Goal: Task Accomplishment & Management: Manage account settings

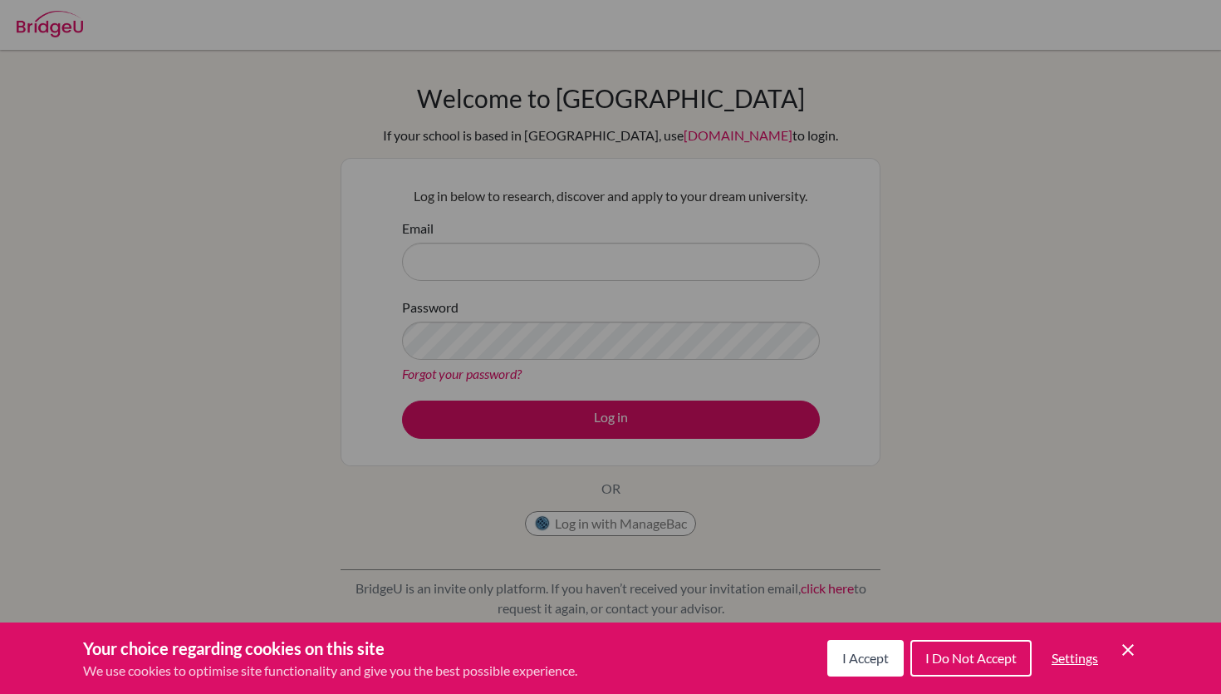
click at [862, 606] on button "I Accept" at bounding box center [865, 658] width 76 height 37
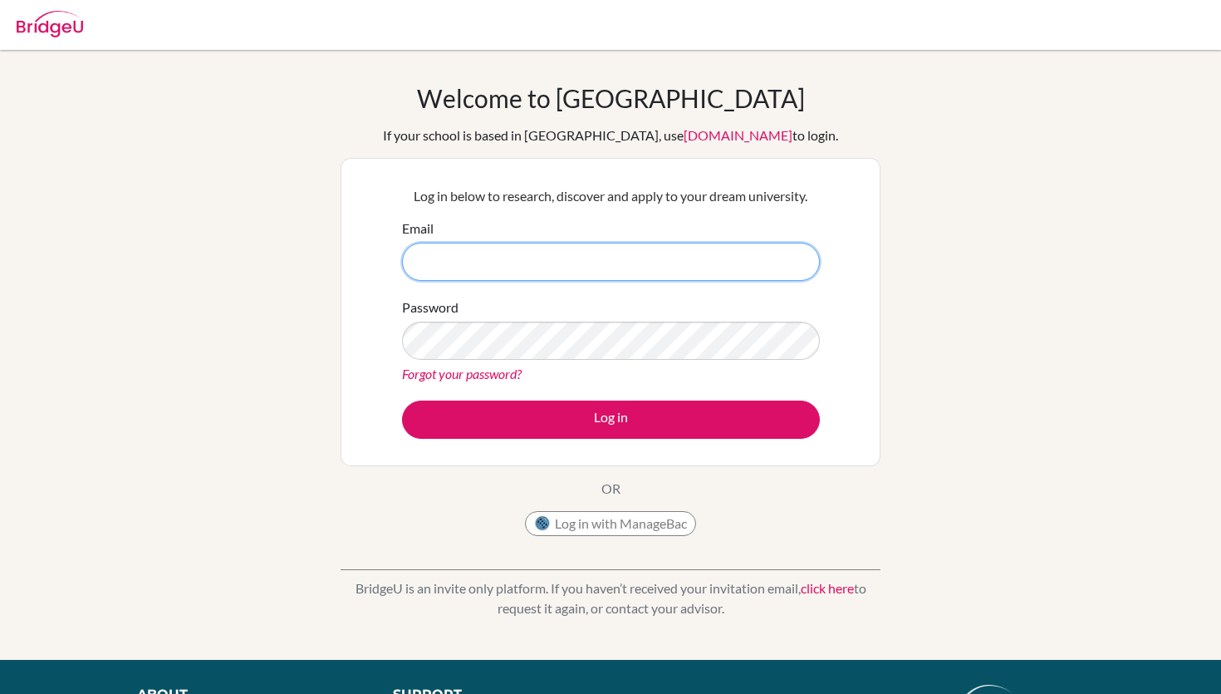
click at [618, 272] on input "Email" at bounding box center [611, 262] width 418 height 38
click at [79, 20] on img at bounding box center [50, 24] width 66 height 27
click at [555, 196] on p "Log in below to research, discover and apply to your dream university." at bounding box center [611, 196] width 418 height 20
click at [507, 268] on input "Email" at bounding box center [611, 262] width 418 height 38
type input "[PERSON_NAME][EMAIL_ADDRESS][PERSON_NAME][DOMAIN_NAME]"
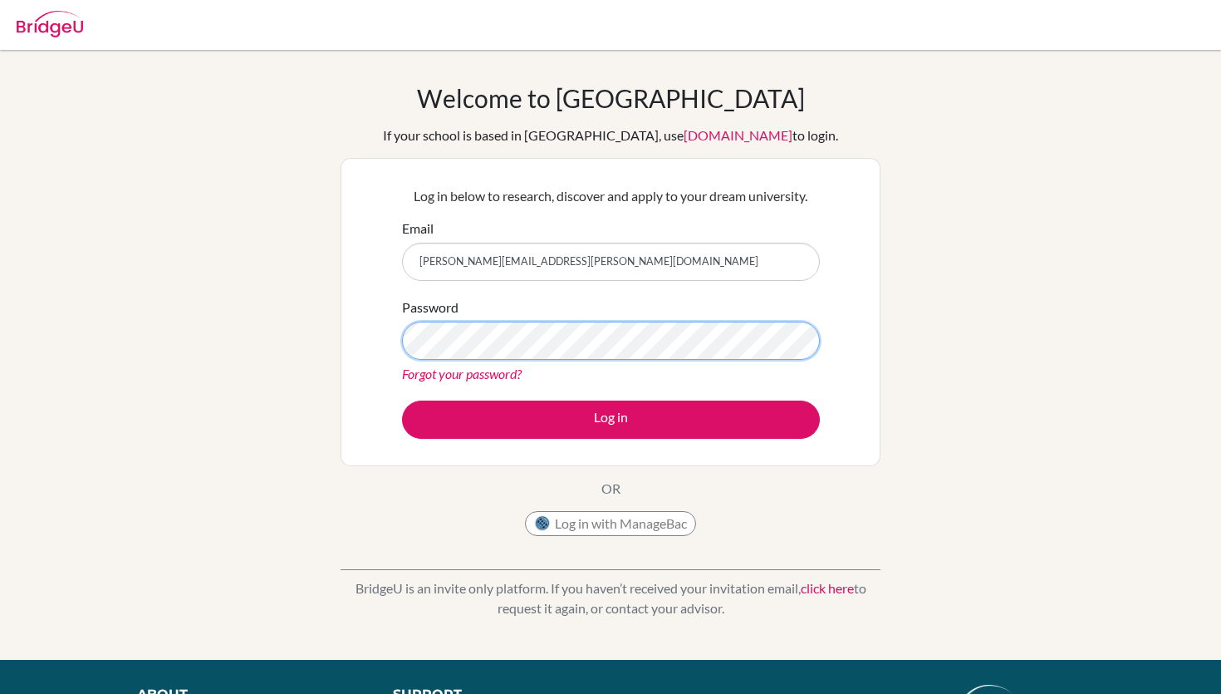
click at [402, 400] on button "Log in" at bounding box center [611, 419] width 418 height 38
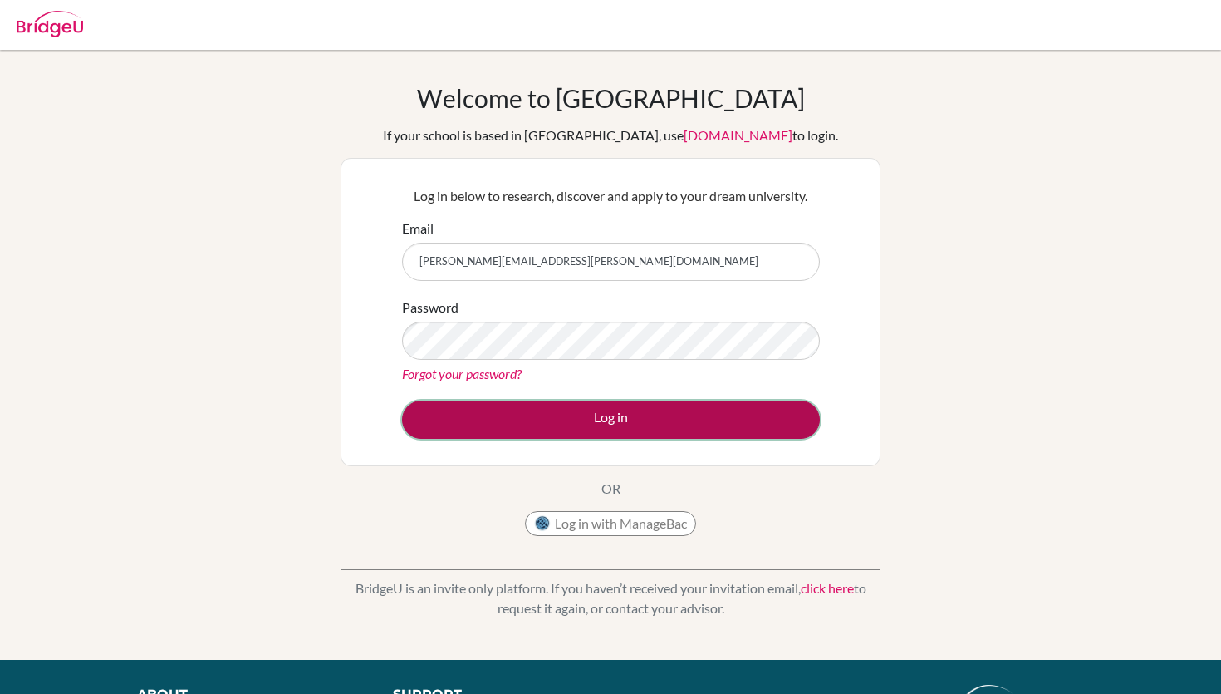
click at [520, 405] on button "Log in" at bounding box center [611, 419] width 418 height 38
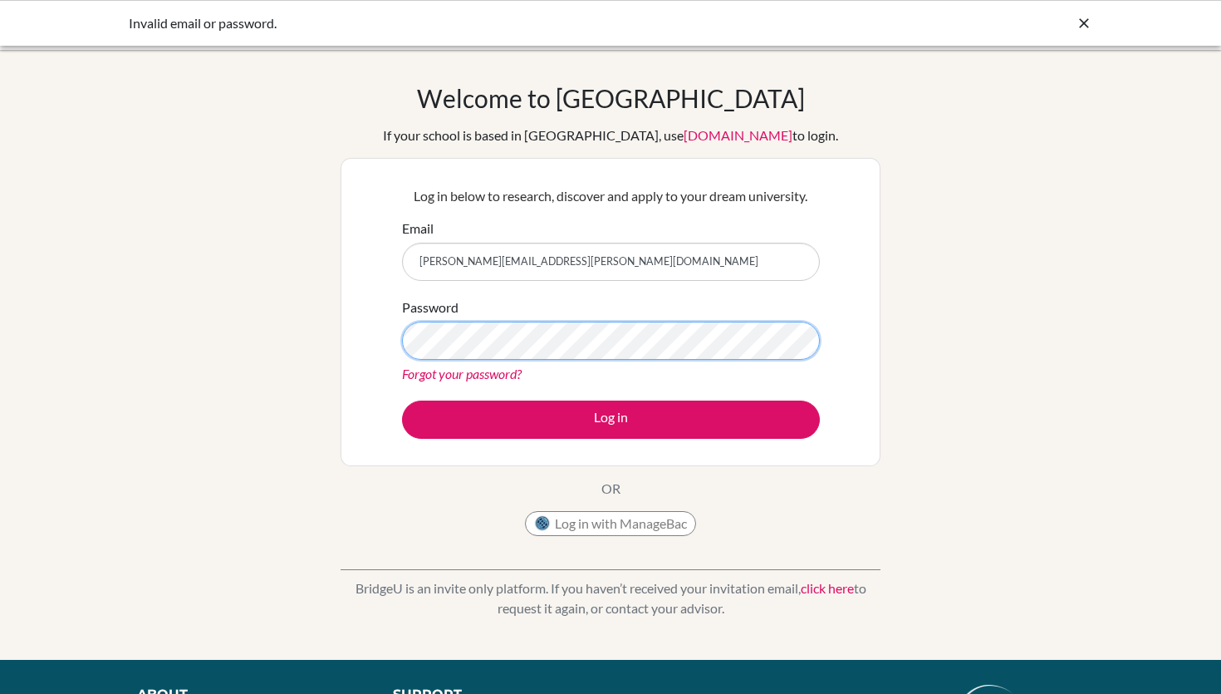
click at [402, 400] on button "Log in" at bounding box center [611, 419] width 418 height 38
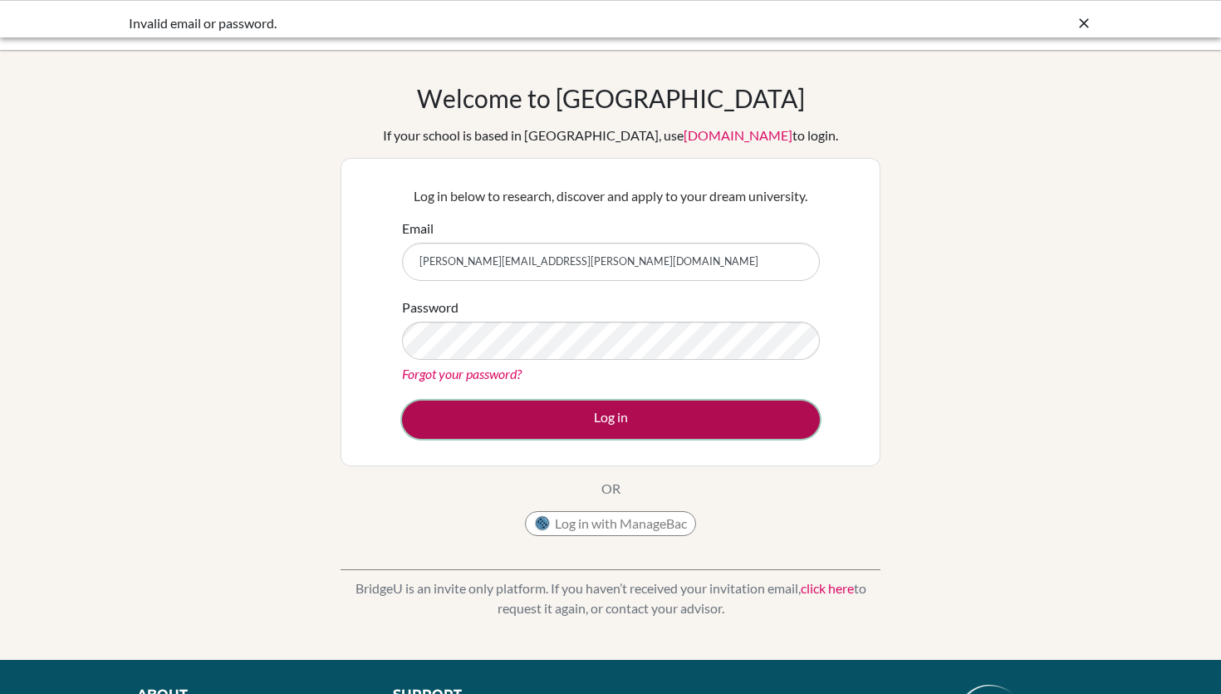
click at [554, 416] on button "Log in" at bounding box center [611, 419] width 418 height 38
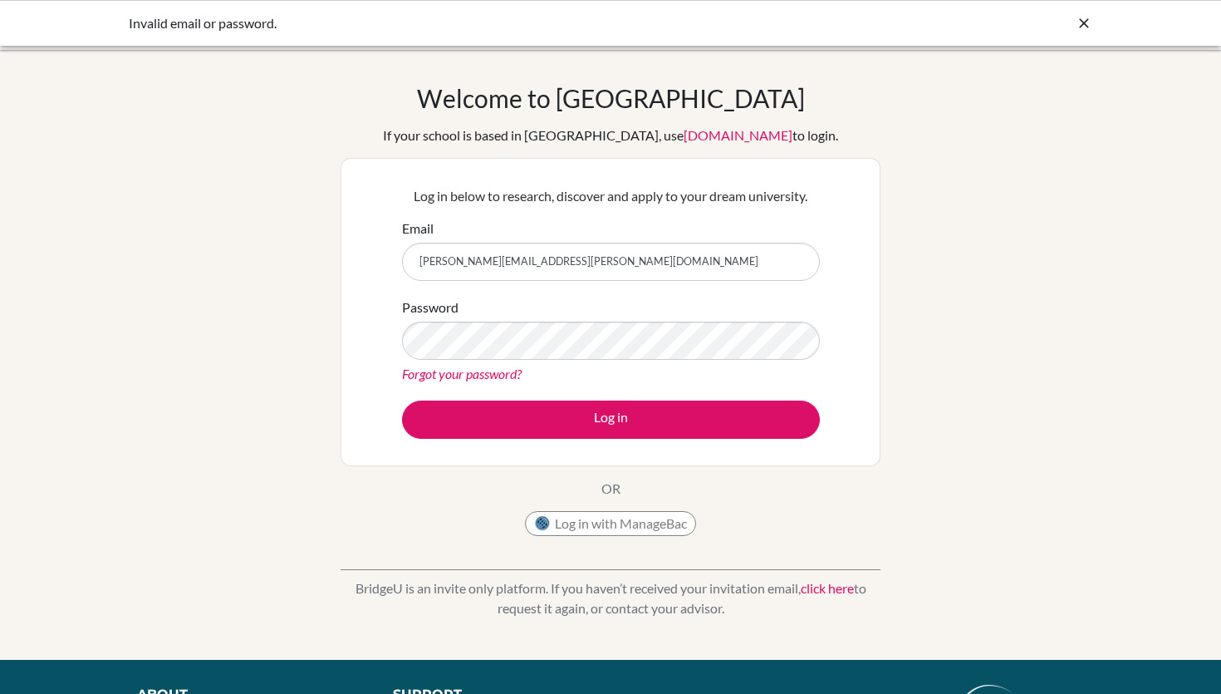
click at [402, 400] on button "Log in" at bounding box center [611, 419] width 418 height 38
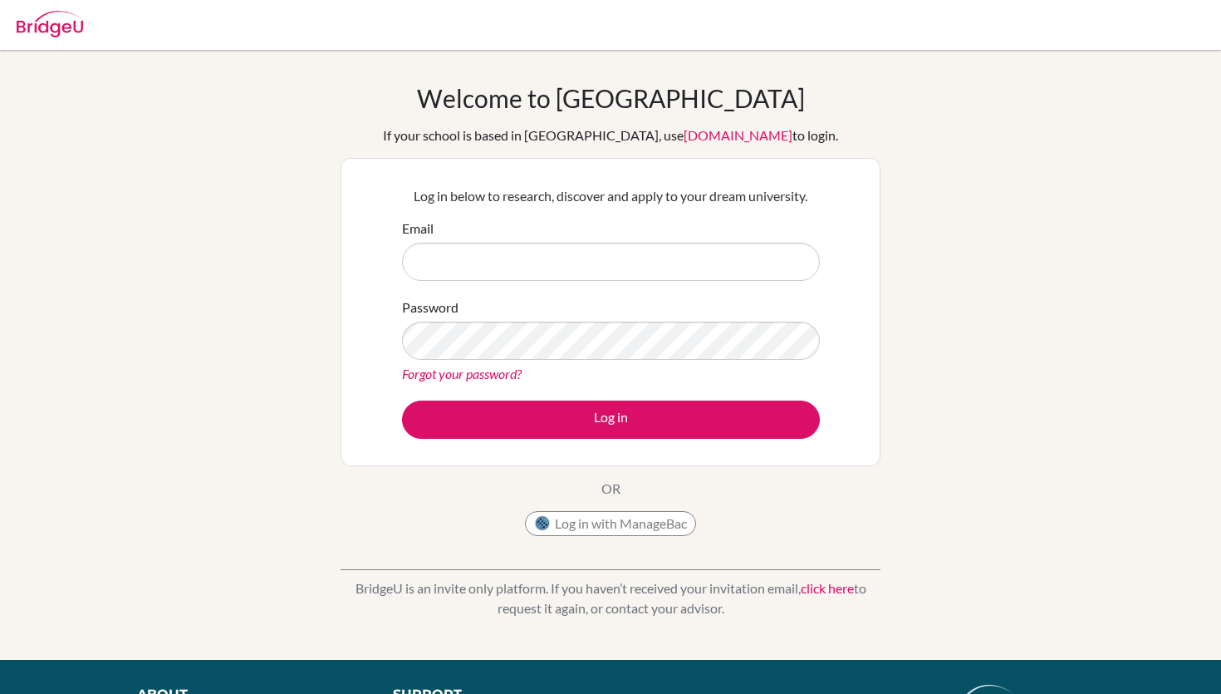
click at [640, 262] on input "Email" at bounding box center [611, 262] width 418 height 38
type input "[PERSON_NAME][EMAIL_ADDRESS][PERSON_NAME][DOMAIN_NAME]"
click at [486, 370] on link "Forgot your password?" at bounding box center [462, 373] width 120 height 16
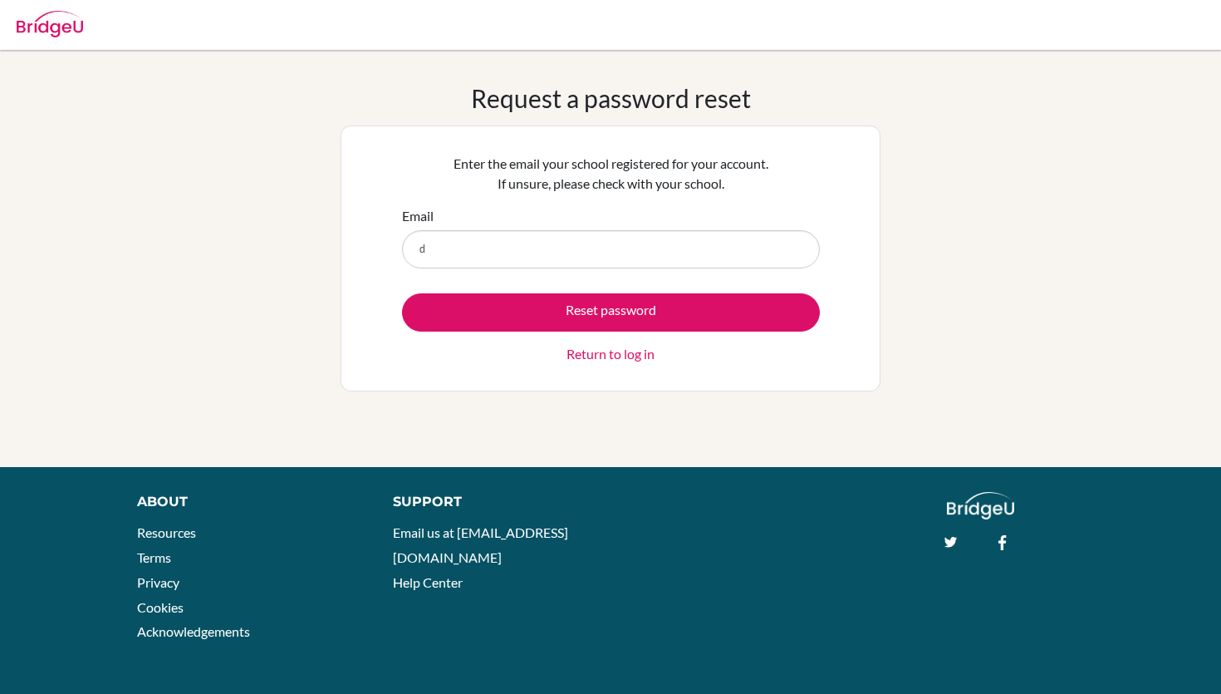
type input "[PERSON_NAME][EMAIL_ADDRESS][PERSON_NAME][DOMAIN_NAME]"
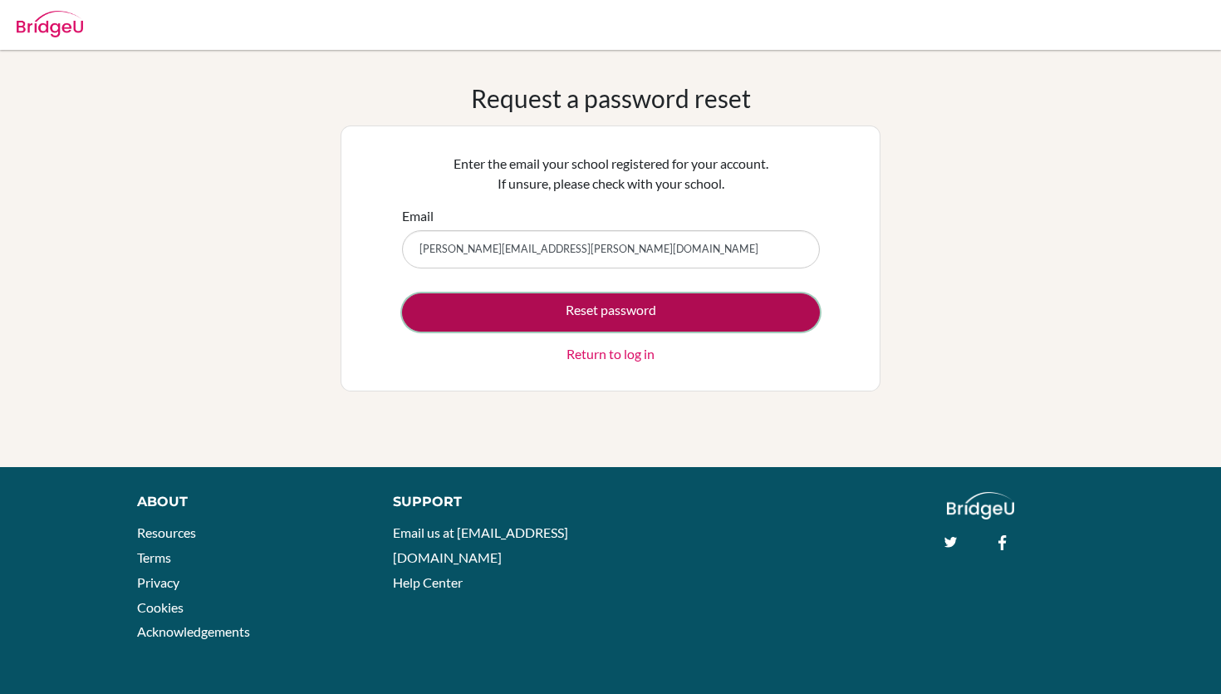
click at [620, 305] on button "Reset password" at bounding box center [611, 312] width 418 height 38
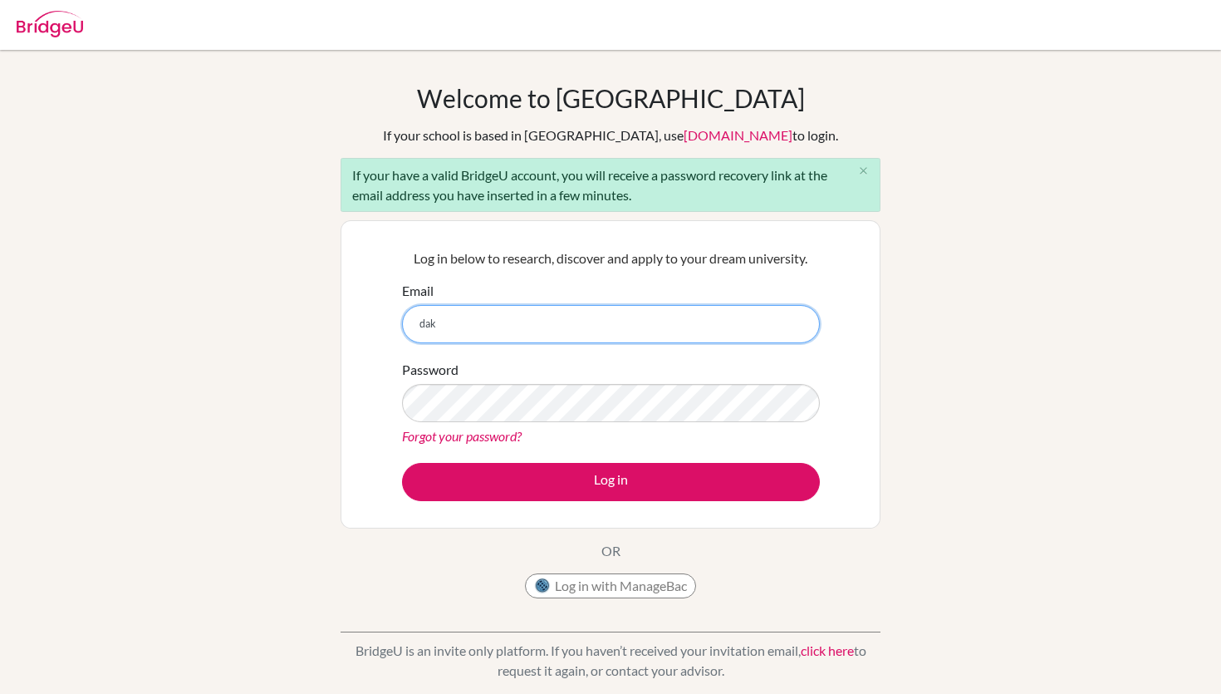
type input "[PERSON_NAME][EMAIL_ADDRESS][PERSON_NAME][DOMAIN_NAME]"
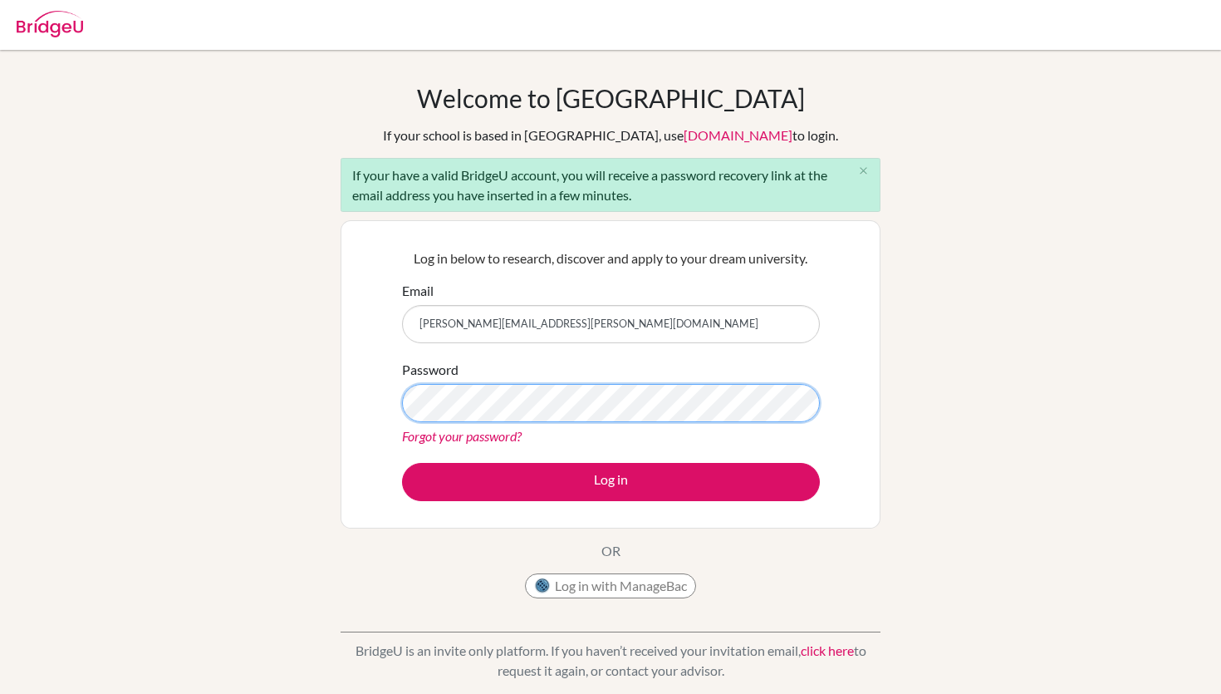
click at [402, 463] on button "Log in" at bounding box center [611, 482] width 418 height 38
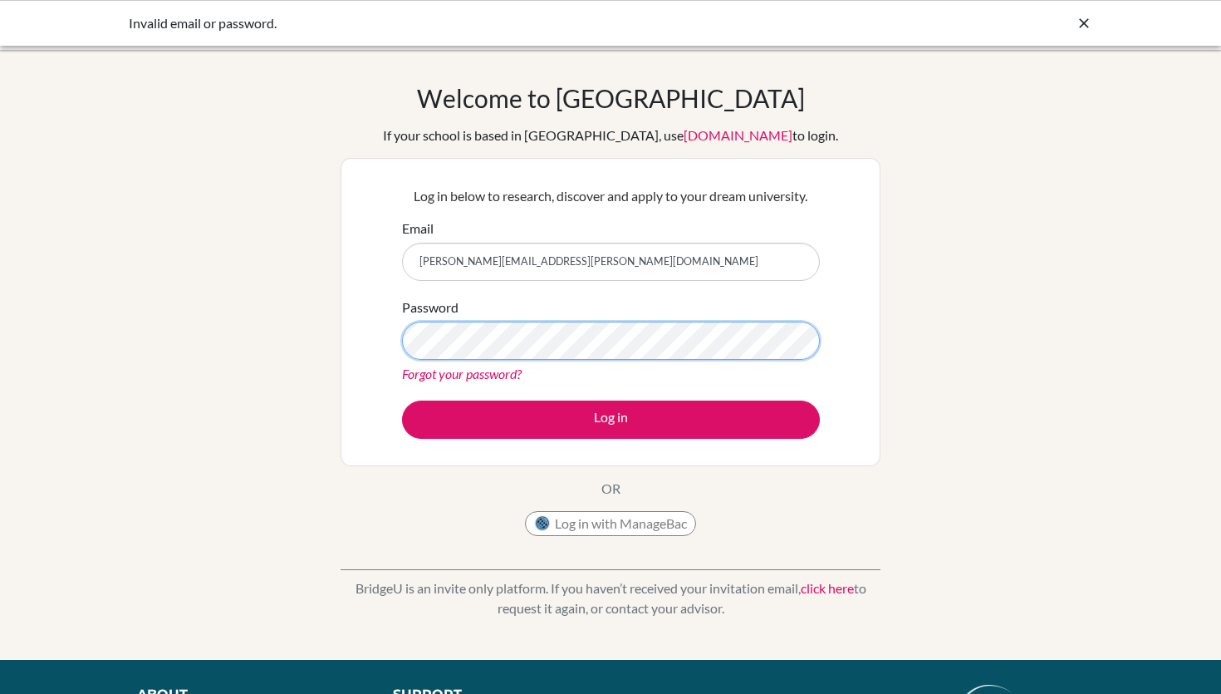
click at [402, 400] on button "Log in" at bounding box center [611, 419] width 418 height 38
drag, startPoint x: 472, startPoint y: 262, endPoint x: 422, endPoint y: 264, distance: 49.9
click at [422, 264] on input "Smisf@123daksh.[PERSON_NAME]@[DOMAIN_NAME]" at bounding box center [611, 262] width 418 height 38
type input "[PERSON_NAME][EMAIL_ADDRESS][PERSON_NAME][DOMAIN_NAME]"
click at [402, 400] on button "Log in" at bounding box center [611, 419] width 418 height 38
